Goal: Information Seeking & Learning: Learn about a topic

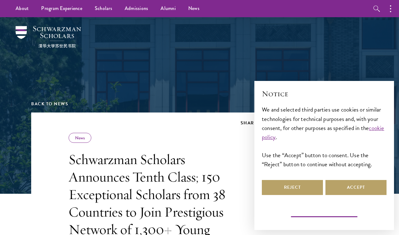
click at [345, 214] on button "Learn more and customize" at bounding box center [324, 213] width 70 height 10
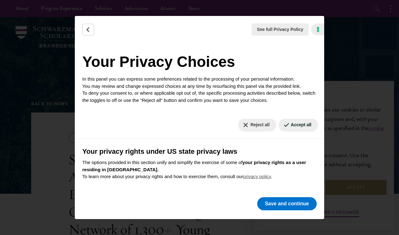
click at [250, 122] on button "Reject all" at bounding box center [257, 125] width 38 height 12
checkbox input "false"
click at [253, 125] on button "Reject all" at bounding box center [257, 125] width 38 height 12
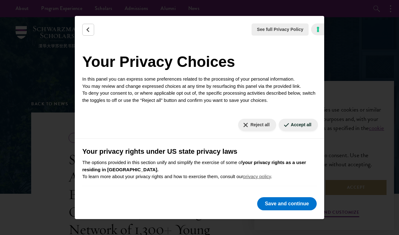
click at [304, 33] on button "See full Privacy Policy" at bounding box center [280, 29] width 57 height 12
click at [262, 126] on button "Reject all" at bounding box center [257, 125] width 38 height 12
click at [298, 203] on button "Save and continue" at bounding box center [287, 203] width 60 height 13
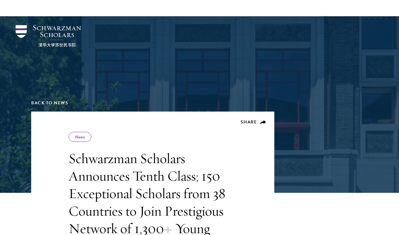
scroll to position [837, 0]
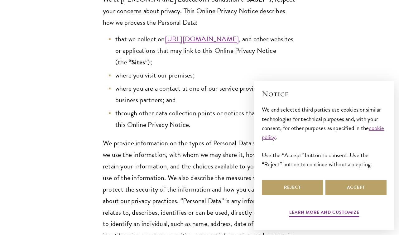
scroll to position [218, 0]
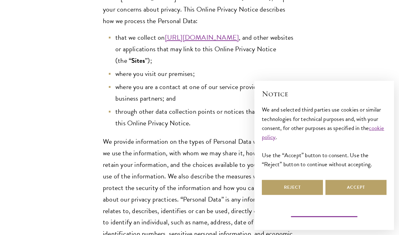
click at [338, 218] on button "Learn more and customize" at bounding box center [324, 213] width 70 height 10
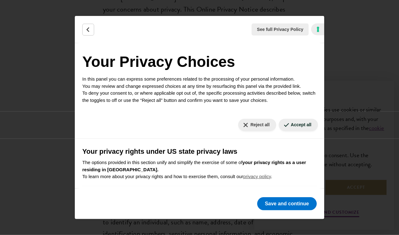
click at [264, 179] on link "privacy policy" at bounding box center [257, 175] width 28 height 5
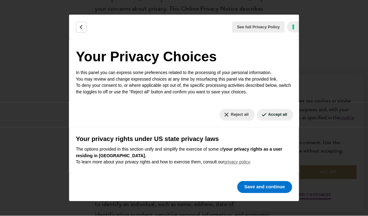
scroll to position [240, 0]
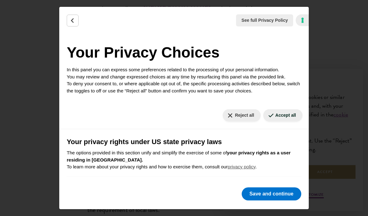
click at [236, 114] on button "Reject all" at bounding box center [242, 115] width 38 height 12
checkbox input "false"
click at [253, 115] on button "Reject all" at bounding box center [242, 115] width 38 height 12
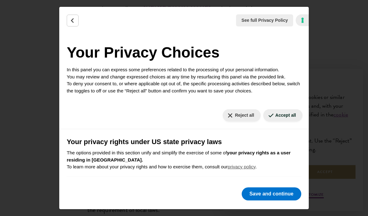
click at [245, 113] on button "Reject all" at bounding box center [242, 115] width 38 height 12
click at [250, 113] on button "Reject all" at bounding box center [242, 115] width 38 height 12
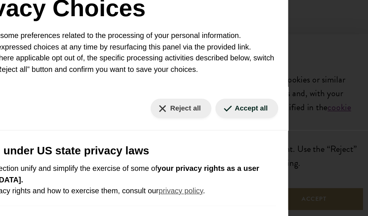
click at [223, 109] on button "Reject all" at bounding box center [242, 115] width 38 height 12
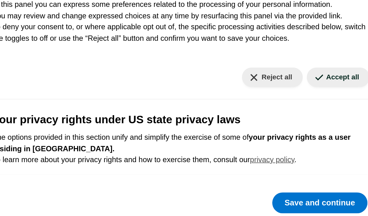
click at [242, 188] on button "Save and continue" at bounding box center [272, 194] width 60 height 13
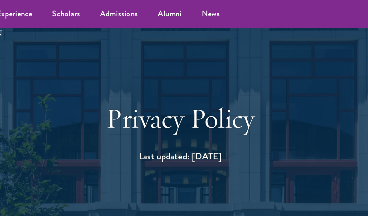
scroll to position [5, 0]
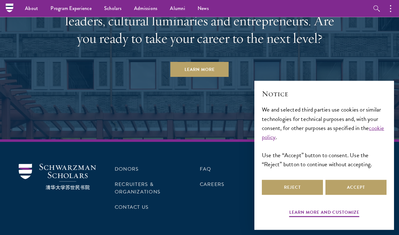
scroll to position [1260, 0]
click at [296, 195] on button "Reject" at bounding box center [292, 187] width 61 height 15
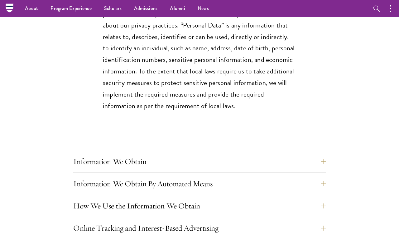
scroll to position [387, 0]
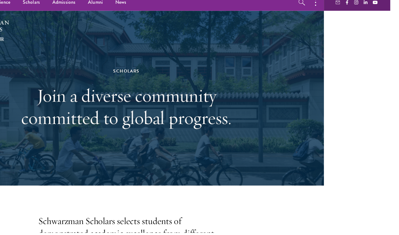
scroll to position [6, 67]
